Goal: Find specific page/section: Find specific page/section

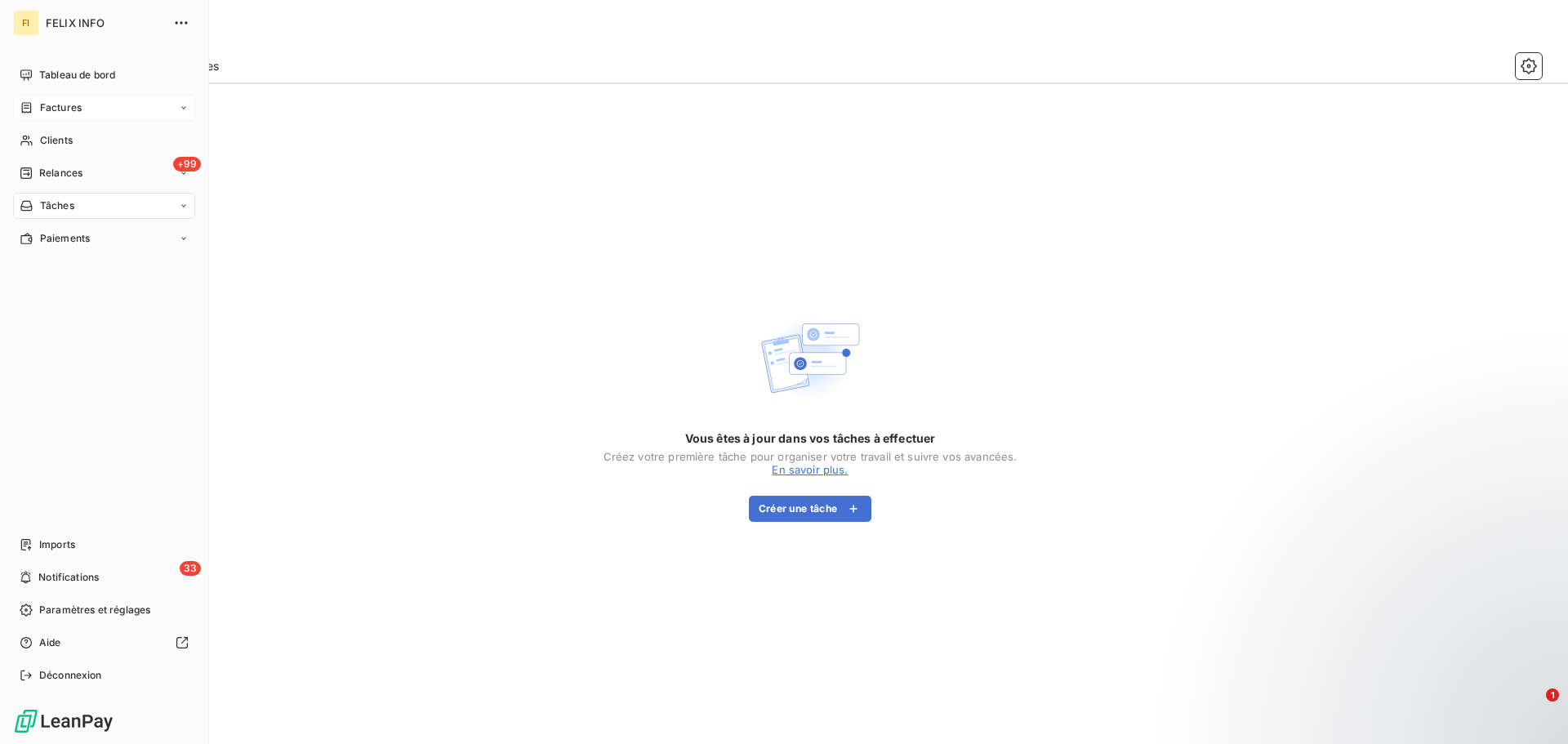
click at [83, 100] on div "Factures" at bounding box center [104, 108] width 182 height 26
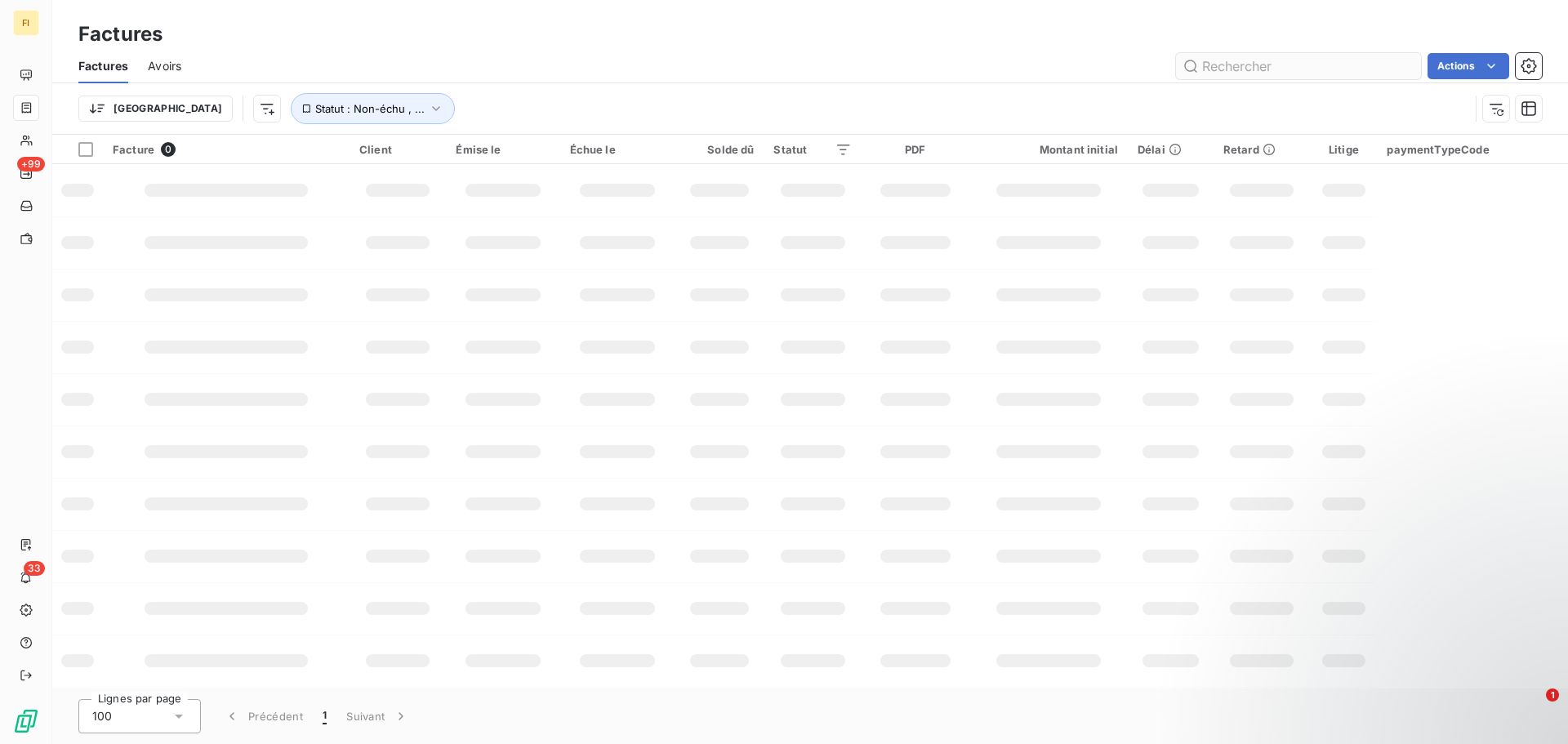
click at [1277, 66] on input "text" at bounding box center [1299, 66] width 245 height 26
type input "467127"
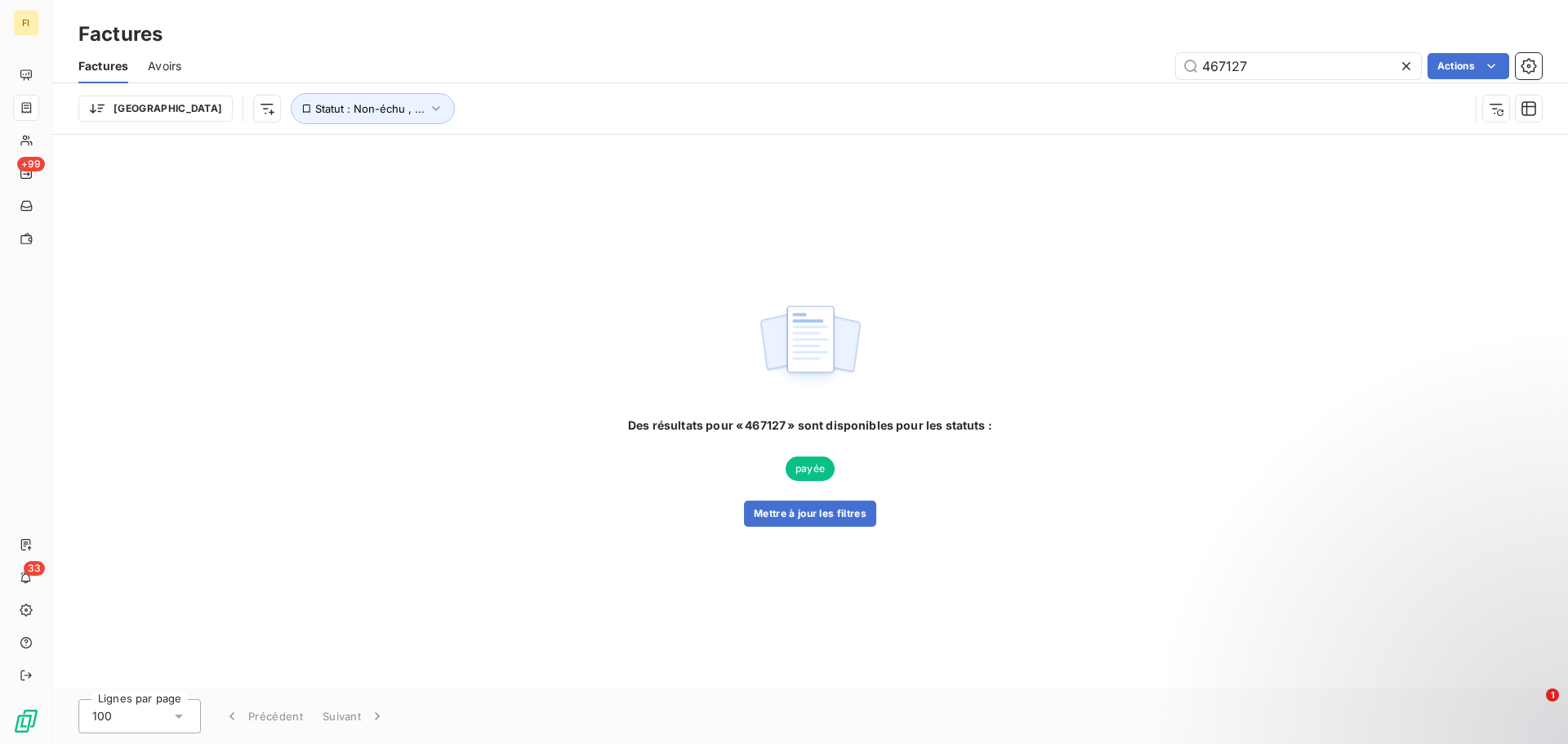
drag, startPoint x: 1331, startPoint y: 61, endPoint x: 983, endPoint y: 66, distance: 348.0
click at [983, 66] on div "467127 Actions" at bounding box center [871, 66] width 1340 height 26
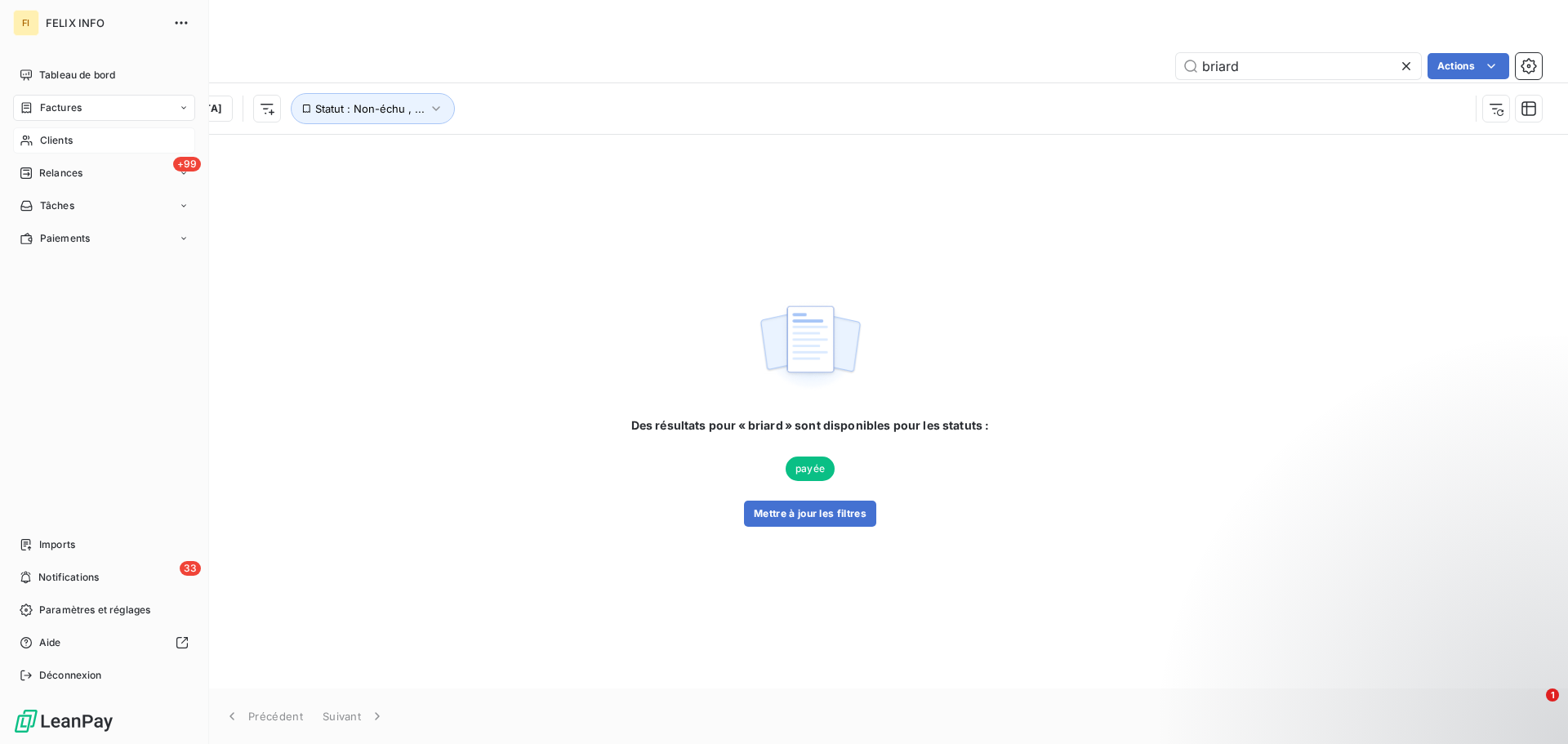
type input "briard"
click at [35, 144] on div "Clients" at bounding box center [104, 140] width 182 height 26
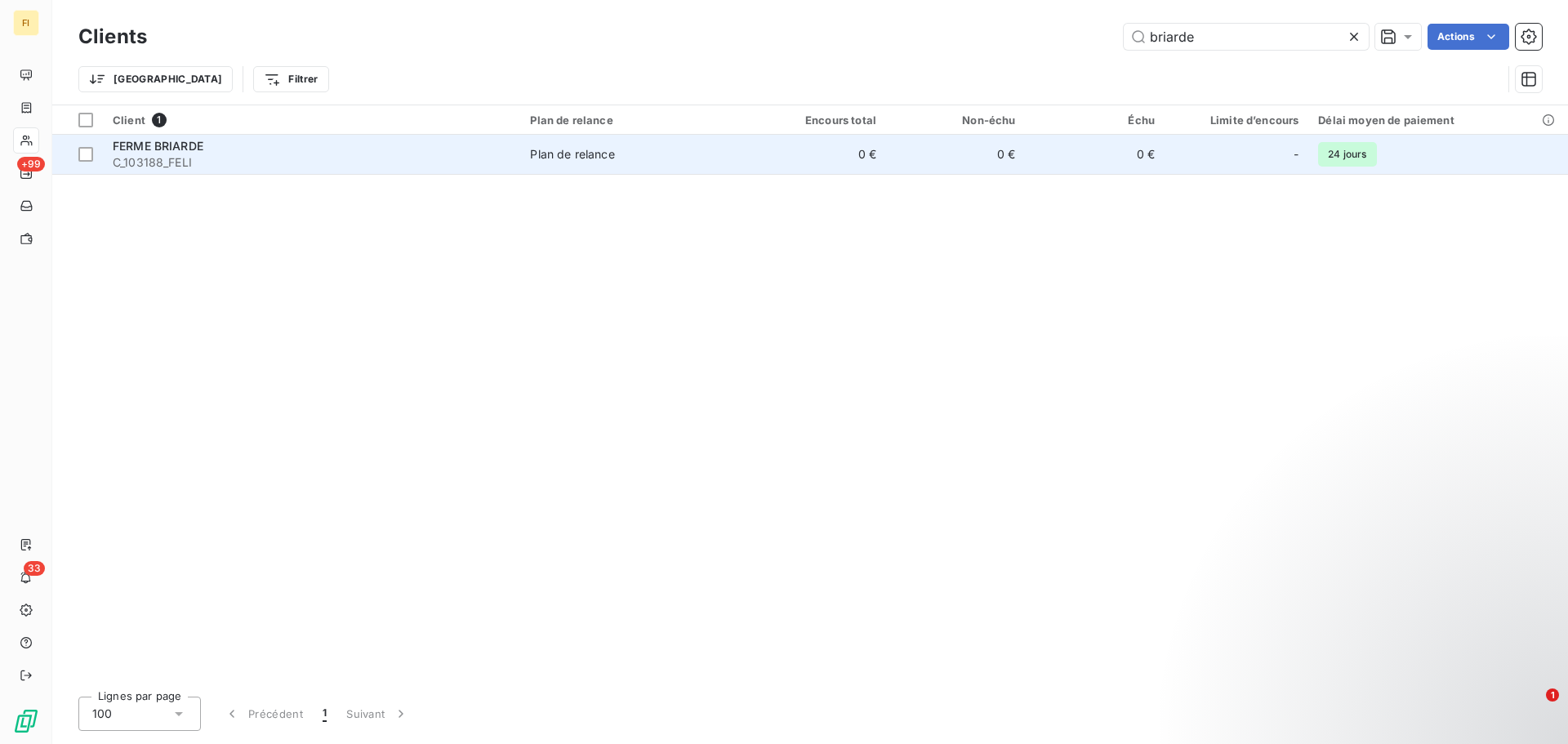
type input "briarde"
click at [316, 151] on div "FERME BRIARDE" at bounding box center [311, 146] width 397 height 16
